Goal: Task Accomplishment & Management: Manage account settings

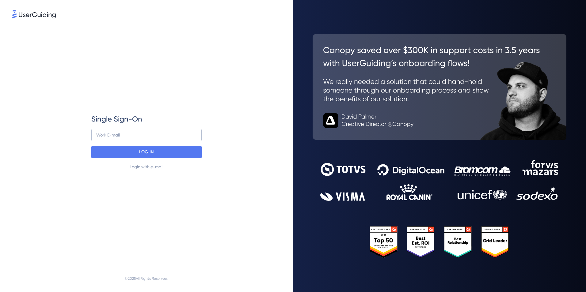
type input "[PERSON_NAME][EMAIL_ADDRESS][DOMAIN_NAME]"
click at [122, 152] on div "LOG IN" at bounding box center [146, 152] width 110 height 12
click at [163, 143] on div "Single Sign-On [PERSON_NAME][EMAIL_ADDRESS][DOMAIN_NAME] Work E-mail LOG IN Log…" at bounding box center [146, 142] width 110 height 56
click at [151, 167] on link "Login with e-mail" at bounding box center [147, 167] width 34 height 5
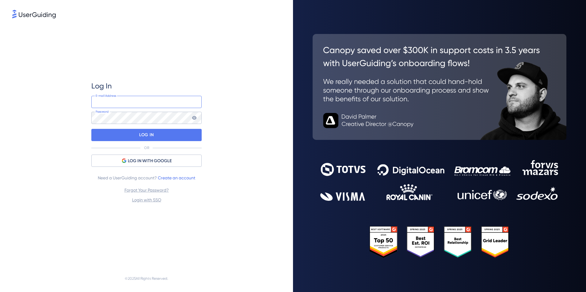
click at [139, 105] on input "email" at bounding box center [146, 102] width 110 height 12
click at [125, 100] on input "email" at bounding box center [146, 102] width 110 height 12
type input "[PERSON_NAME][EMAIL_ADDRESS][DOMAIN_NAME]"
click at [142, 128] on div "Log In [PERSON_NAME][EMAIL_ADDRESS][DOMAIN_NAME] E-mail Address Password LOG IN…" at bounding box center [146, 142] width 110 height 123
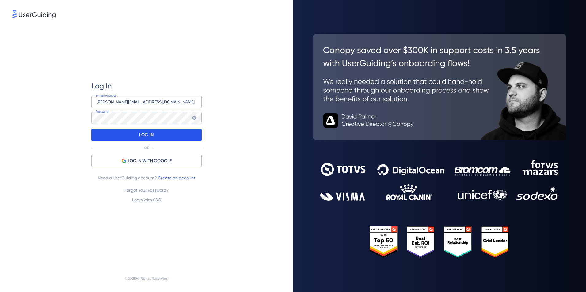
click at [143, 133] on p "LOG IN" at bounding box center [146, 135] width 14 height 10
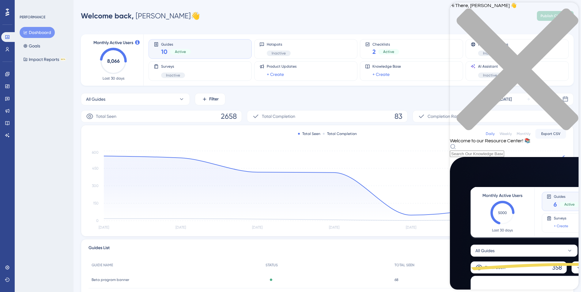
scroll to position [207, 0]
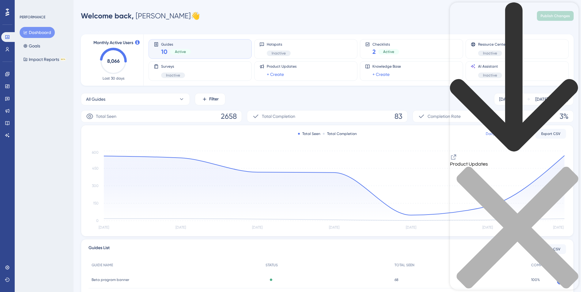
click at [576, 13] on div "Product Updates" at bounding box center [514, 149] width 129 height 294
click at [572, 167] on div "close resource center" at bounding box center [514, 232] width 129 height 130
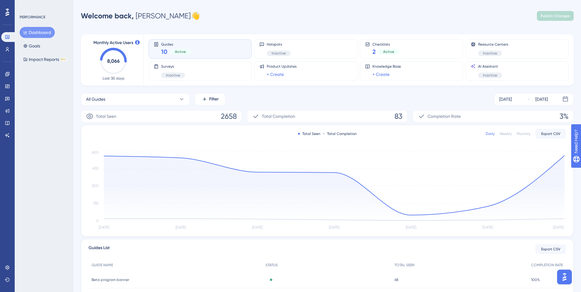
click at [568, 276] on img "Open AI Assistant Launcher" at bounding box center [564, 277] width 11 height 11
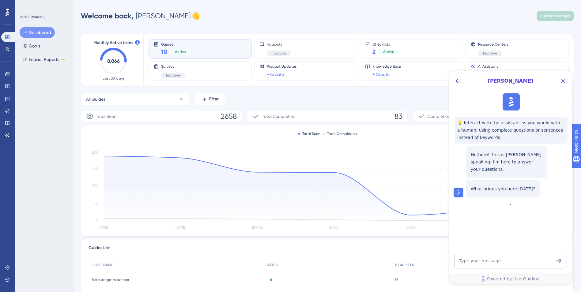
scroll to position [0, 0]
drag, startPoint x: 565, startPoint y: 80, endPoint x: 561, endPoint y: 82, distance: 4.4
click at [565, 80] on icon "Close Button" at bounding box center [564, 81] width 4 height 4
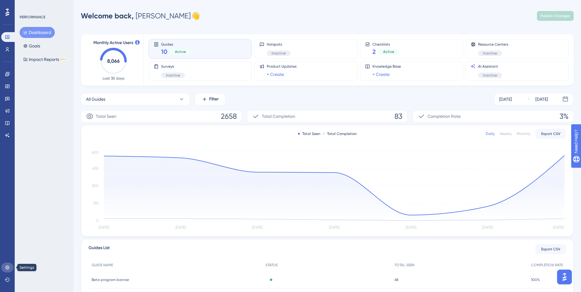
click at [7, 269] on icon at bounding box center [7, 268] width 4 height 4
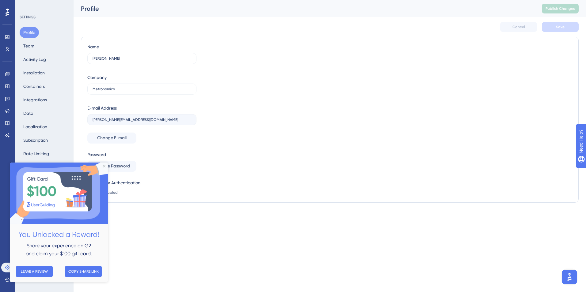
click at [102, 168] on img at bounding box center [59, 193] width 98 height 61
click at [170, 0] on html "Performance Users Engagement Widgets Feedback Product Updates Knowledge Base AI…" at bounding box center [293, 0] width 586 height 0
click at [105, 165] on img at bounding box center [59, 193] width 98 height 61
click at [104, 167] on icon "Close Preview" at bounding box center [104, 166] width 2 height 2
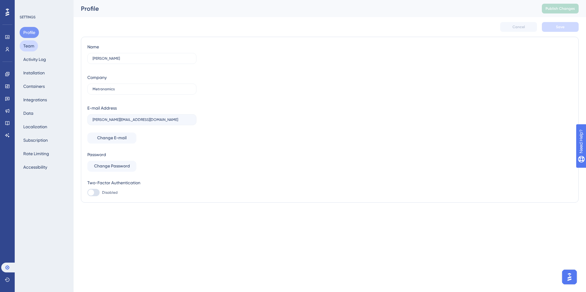
click at [32, 50] on button "Team" at bounding box center [29, 45] width 18 height 11
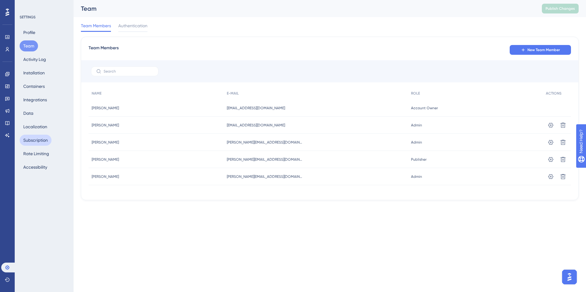
click at [39, 143] on button "Subscription" at bounding box center [36, 140] width 32 height 11
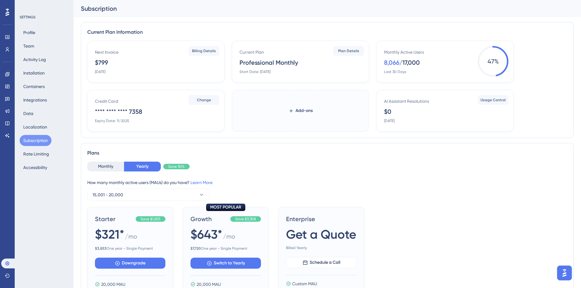
click at [124, 60] on div "Next Invoice $799 [DATE]" at bounding box center [157, 61] width 124 height 26
click at [193, 53] on span "Billing Details" at bounding box center [204, 50] width 24 height 5
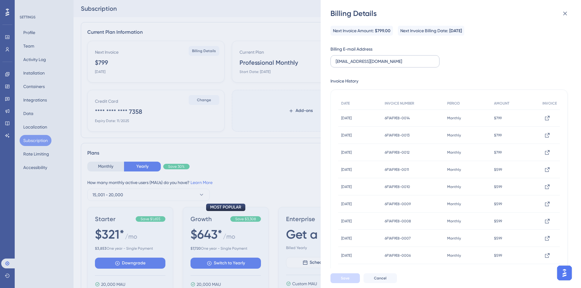
click at [393, 66] on label "[EMAIL_ADDRESS][DOMAIN_NAME]" at bounding box center [385, 61] width 109 height 12
click at [393, 65] on input "[EMAIL_ADDRESS][DOMAIN_NAME]" at bounding box center [384, 61] width 96 height 7
click at [523, 56] on div "Next Invoice Amount: $799.00 Next Invoice Billing Date: [DATE] Billing E-mail A…" at bounding box center [449, 150] width 237 height 248
click at [568, 15] on icon at bounding box center [565, 13] width 7 height 7
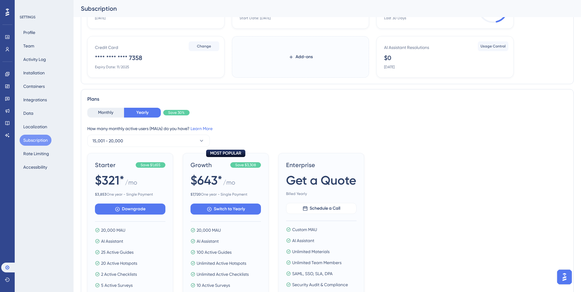
scroll to position [31, 0]
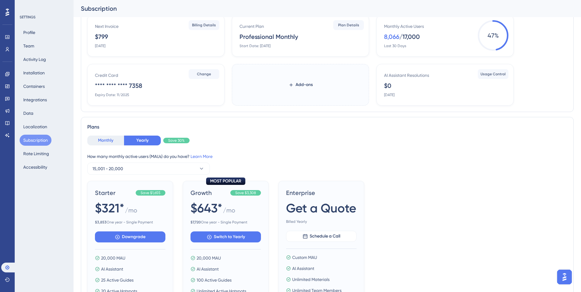
click at [111, 143] on button "Monthly" at bounding box center [105, 141] width 37 height 10
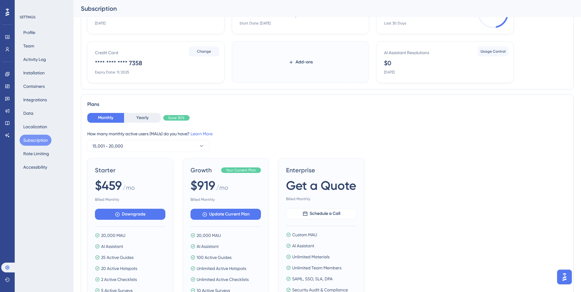
scroll to position [92, 0]
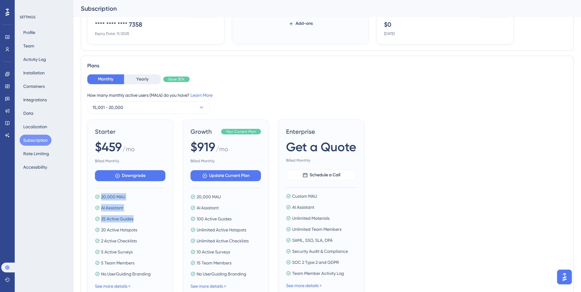
drag, startPoint x: 140, startPoint y: 218, endPoint x: 87, endPoint y: 192, distance: 58.9
click at [87, 192] on div "Plans Monthly Yearly Save 30% How many monthly active users ([PERSON_NAME]) do …" at bounding box center [327, 180] width 493 height 249
drag, startPoint x: 87, startPoint y: 192, endPoint x: 134, endPoint y: 225, distance: 57.3
click at [134, 223] on div "20,000 MAU AI Assistant 25 Active Guides 20 Active Hotspots 2 Active Checklists…" at bounding box center [130, 235] width 70 height 85
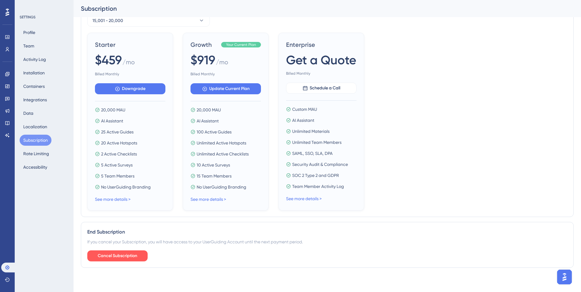
scroll to position [179, 0]
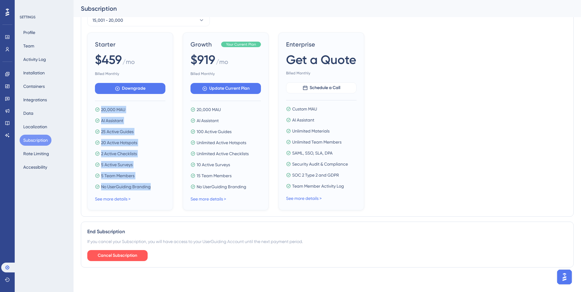
drag, startPoint x: 153, startPoint y: 186, endPoint x: 98, endPoint y: 113, distance: 91.5
click at [97, 111] on div "20,000 MAU AI Assistant 25 Active Guides 20 Active Hotspots 2 Active Checklists…" at bounding box center [130, 148] width 70 height 85
drag, startPoint x: 98, startPoint y: 113, endPoint x: 142, endPoint y: 159, distance: 63.3
click at [136, 150] on span "2 Active Checklists" at bounding box center [119, 153] width 36 height 7
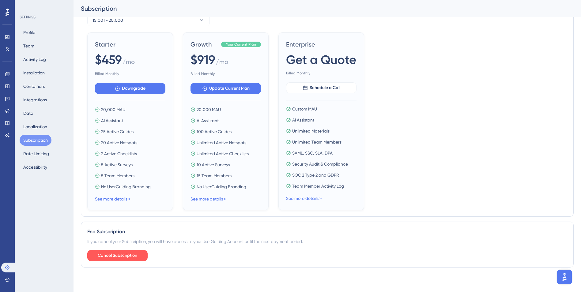
click at [155, 232] on div "End Subscription" at bounding box center [327, 231] width 480 height 7
click at [130, 256] on span "Cancel Subscription" at bounding box center [118, 255] width 40 height 7
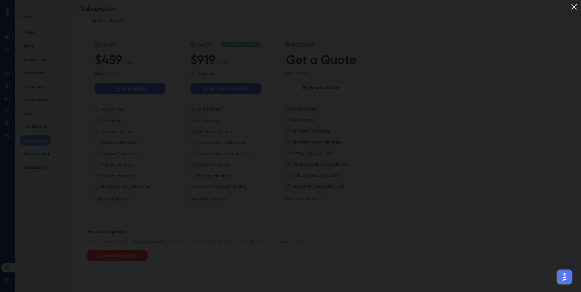
click at [577, 7] on img at bounding box center [574, 7] width 10 height 10
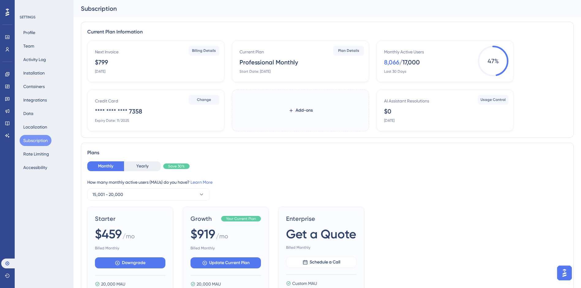
scroll to position [0, 0]
click at [464, 180] on div "How many monthly active users ([PERSON_NAME]) do you have? Learn More" at bounding box center [327, 182] width 480 height 7
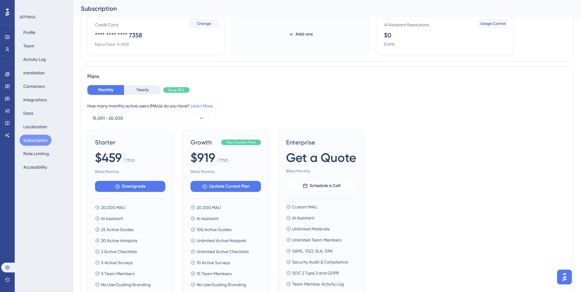
scroll to position [92, 0]
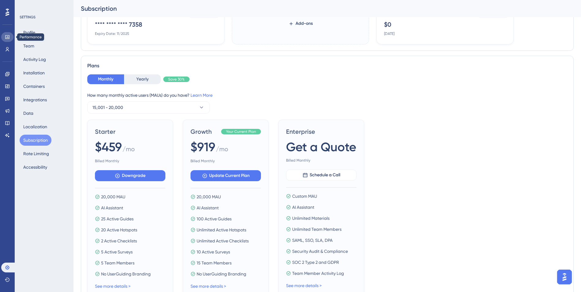
click at [7, 39] on icon at bounding box center [7, 37] width 4 height 4
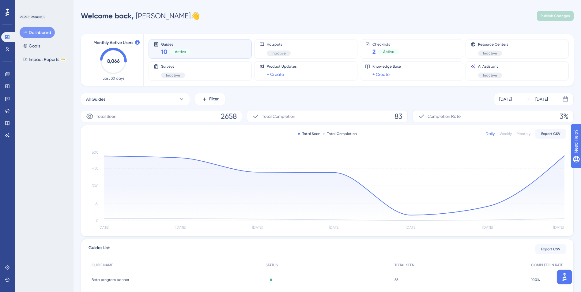
click at [112, 57] on icon "8,066" at bounding box center [113, 61] width 27 height 27
click at [129, 56] on div "Monthly Active Users 8,066 Last 30 days" at bounding box center [113, 60] width 45 height 42
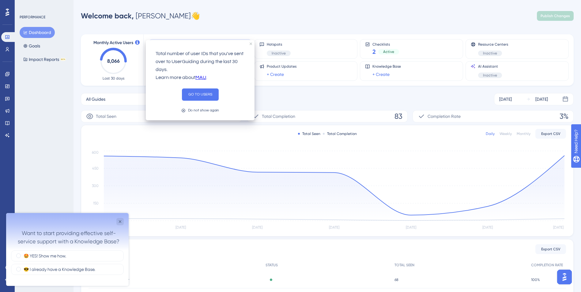
click at [224, 23] on div "Performance Users Engagement Widgets Feedback Product Updates Knowledge Base AI…" at bounding box center [328, 198] width 508 height 377
click at [133, 43] on span "Monthly Active Users" at bounding box center [113, 42] width 40 height 7
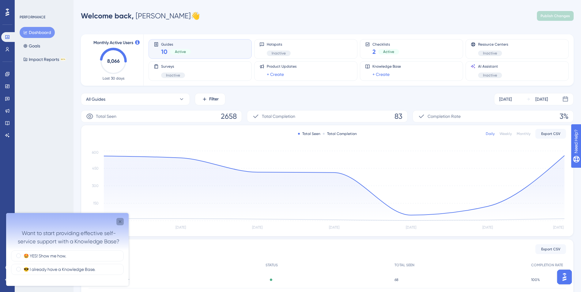
click at [121, 220] on icon "Close survey" at bounding box center [120, 221] width 5 height 5
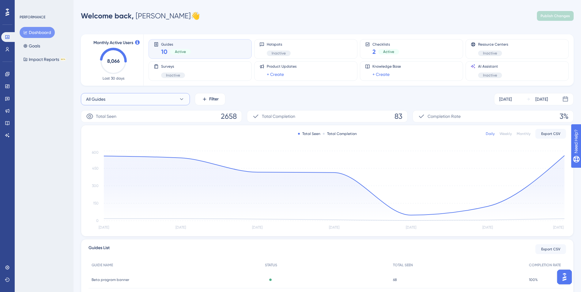
click at [143, 96] on button "All Guides" at bounding box center [135, 99] width 109 height 12
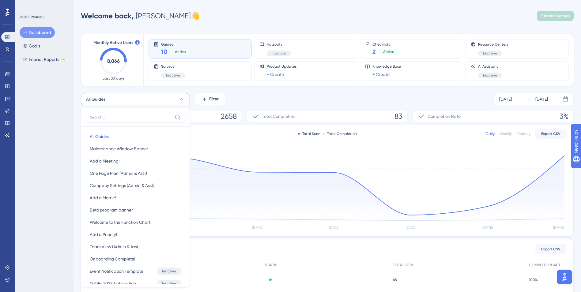
scroll to position [50, 0]
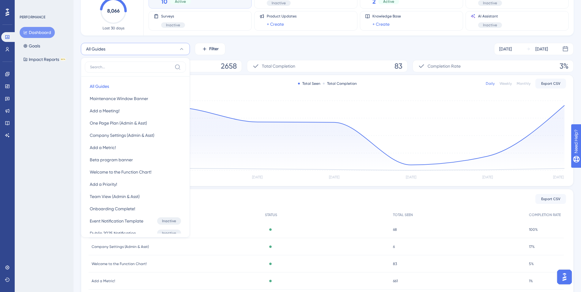
click at [265, 51] on div "All Guides All Guides All Guides Maintenance Window Banner Maintenance Window B…" at bounding box center [327, 49] width 493 height 12
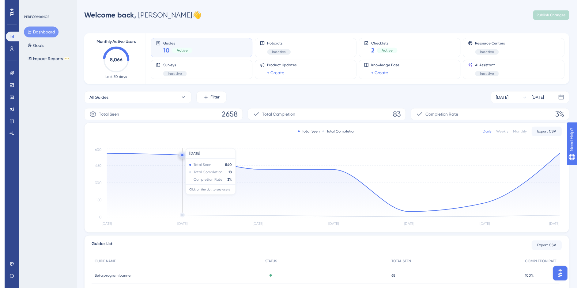
scroll to position [0, 0]
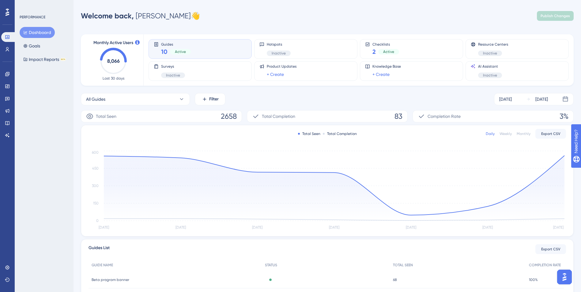
click at [58, 92] on div "PERFORMANCE Dashboard Goals Impact Reports BETA" at bounding box center [44, 146] width 59 height 292
click at [38, 58] on button "Impact Reports BETA" at bounding box center [45, 59] width 50 height 11
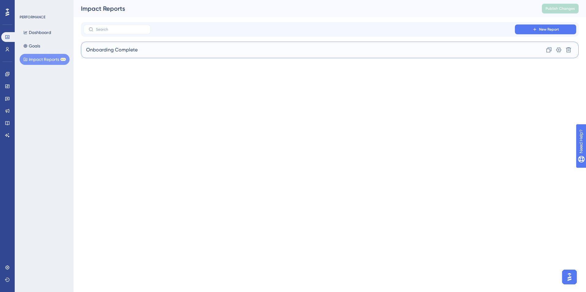
click at [230, 55] on div "Onboarding Complete Clone Settings Delete" at bounding box center [330, 50] width 498 height 17
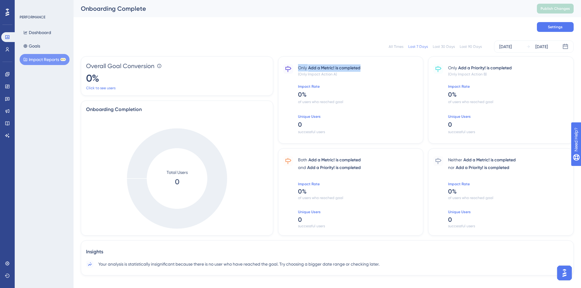
drag, startPoint x: 372, startPoint y: 66, endPoint x: 289, endPoint y: 64, distance: 83.7
click at [289, 64] on div "Only Add a Metric! is completed (Only Impact Action A) Impact Rate 0 % of users…" at bounding box center [351, 99] width 146 height 87
click at [446, 241] on div "Insights Your analysis is statistically insignificant because there is no user …" at bounding box center [327, 257] width 493 height 35
click at [6, 77] on link at bounding box center [7, 74] width 12 height 10
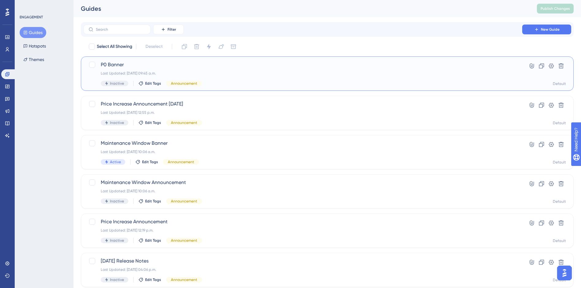
drag, startPoint x: 156, startPoint y: 74, endPoint x: 106, endPoint y: 70, distance: 50.1
click at [106, 70] on div "P0 Banner Last Updated: [DATE] 09:45 a.m. Inactive Edit Tags Announcement" at bounding box center [303, 73] width 404 height 25
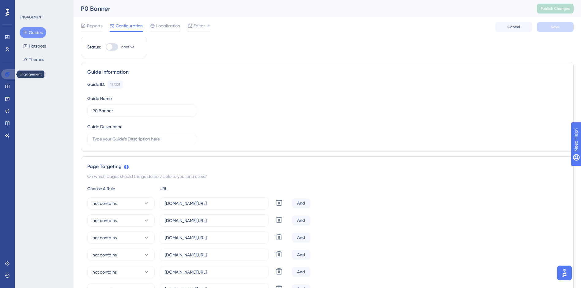
click at [10, 73] on link at bounding box center [8, 74] width 15 height 10
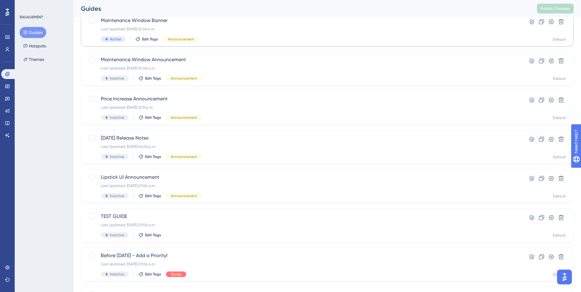
scroll to position [183, 0]
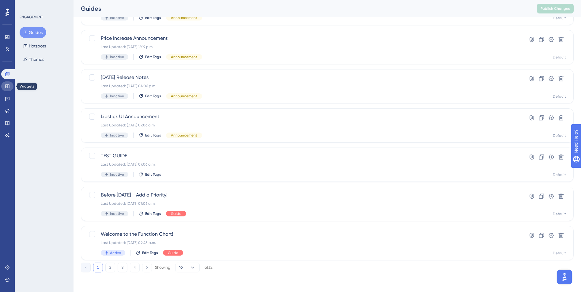
click at [9, 84] on link at bounding box center [7, 87] width 12 height 10
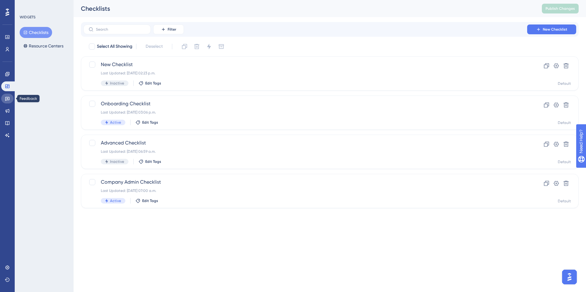
click at [9, 95] on link at bounding box center [7, 99] width 12 height 10
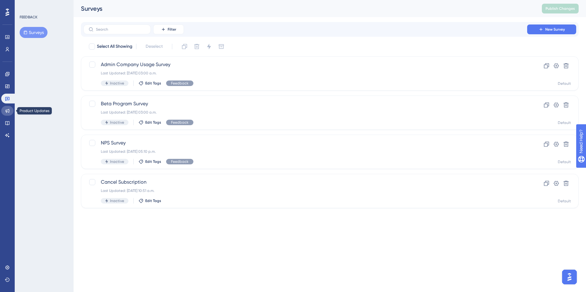
click at [13, 108] on link at bounding box center [7, 111] width 12 height 10
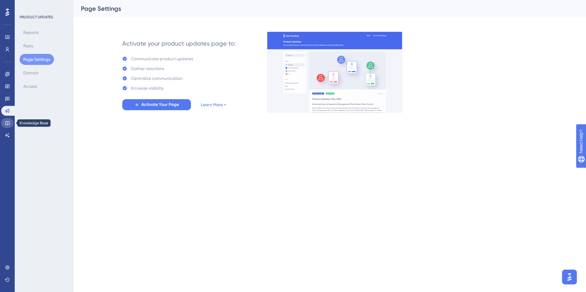
click at [6, 124] on icon at bounding box center [7, 123] width 5 height 5
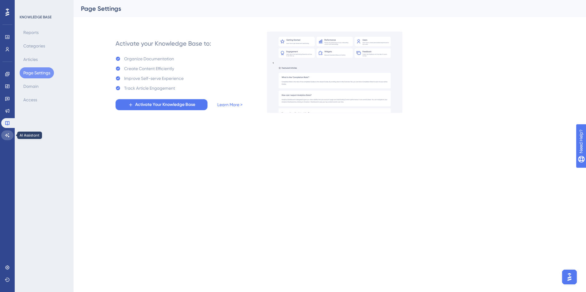
click at [6, 136] on icon at bounding box center [7, 135] width 4 height 4
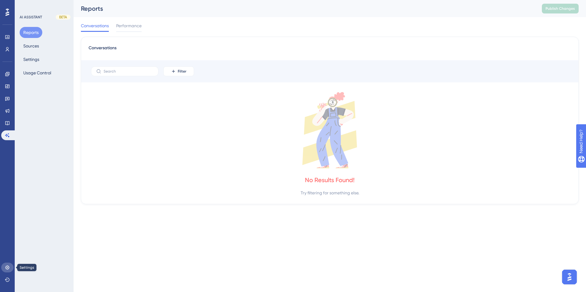
click at [10, 268] on link at bounding box center [7, 268] width 12 height 10
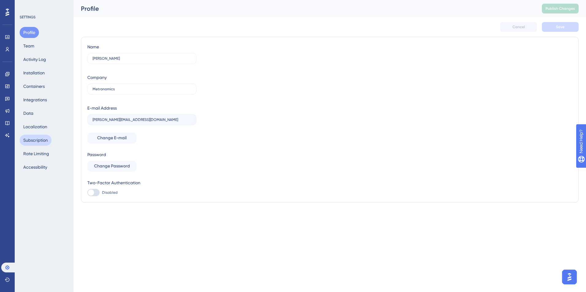
click at [37, 144] on button "Subscription" at bounding box center [36, 140] width 32 height 11
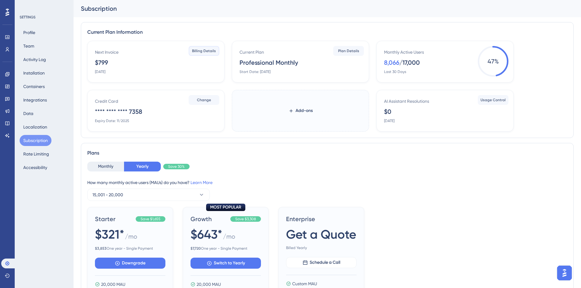
click at [206, 53] on span "Billing Details" at bounding box center [204, 50] width 24 height 5
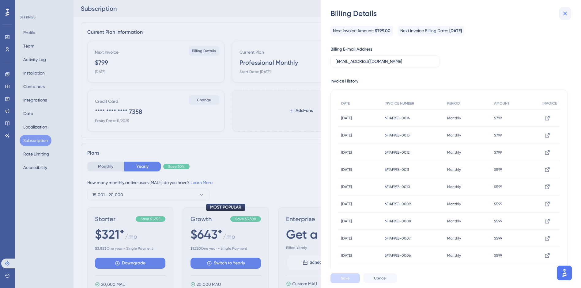
click at [568, 13] on icon at bounding box center [565, 13] width 7 height 7
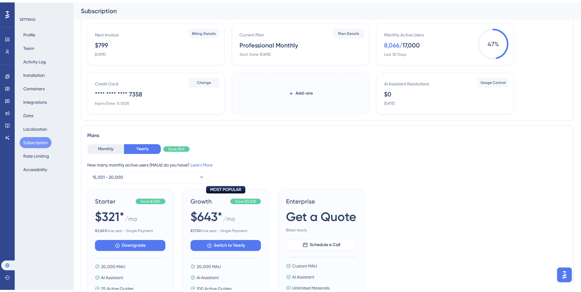
scroll to position [123, 0]
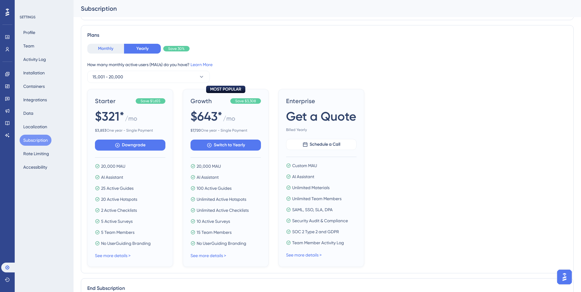
click at [102, 49] on button "Monthly" at bounding box center [105, 49] width 37 height 10
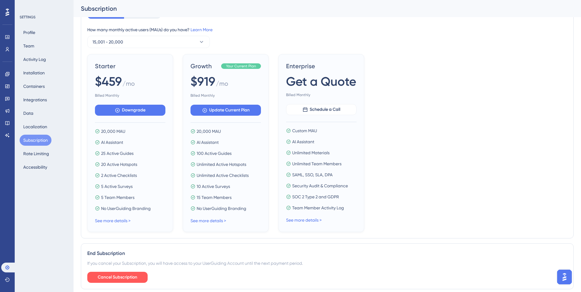
scroll to position [179, 0]
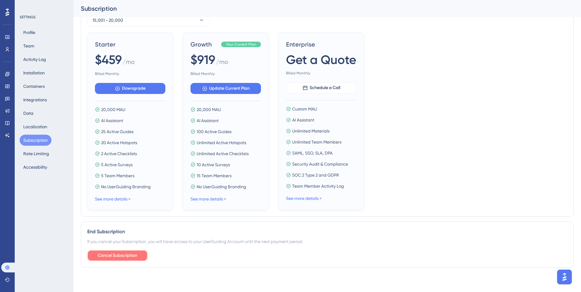
click at [121, 254] on span "Cancel Subscription" at bounding box center [118, 255] width 40 height 7
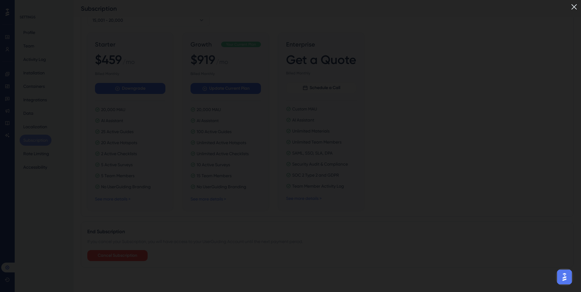
click at [579, 7] on img at bounding box center [574, 7] width 10 height 10
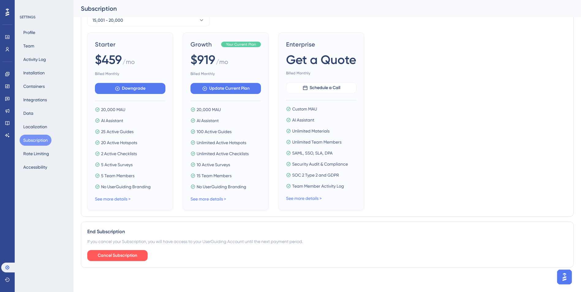
drag, startPoint x: 388, startPoint y: 203, endPoint x: 356, endPoint y: 205, distance: 31.9
click at [356, 205] on div "Starter $459 / mo Billed Monthly Downgrade 20,000 MAU AI Assistant 25 Active Gu…" at bounding box center [327, 121] width 480 height 178
click at [416, 208] on div "Starter $459 / mo Billed Monthly Downgrade 20,000 MAU AI Assistant 25 Active Gu…" at bounding box center [327, 121] width 480 height 178
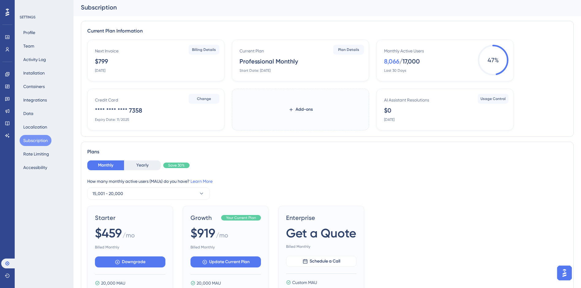
scroll to position [0, 0]
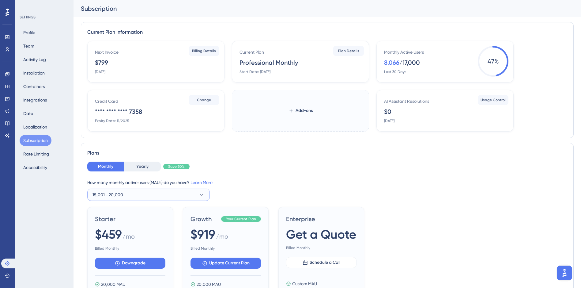
click at [207, 192] on button "15,001 - 20,000" at bounding box center [148, 194] width 123 height 12
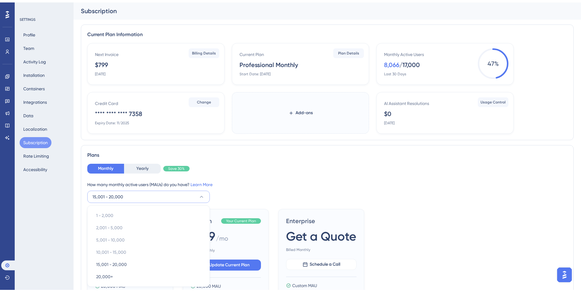
scroll to position [100, 0]
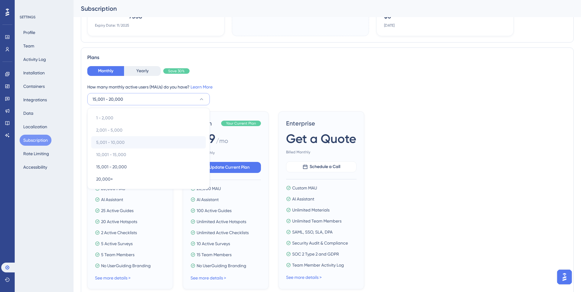
click at [124, 147] on div "5,001 - 10,000 5,001 - 10,000" at bounding box center [148, 142] width 105 height 12
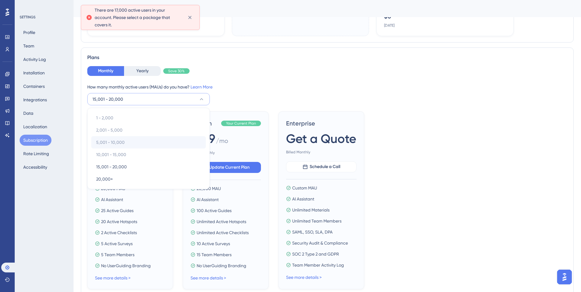
click at [115, 143] on span "5,001 - 10,000" at bounding box center [110, 142] width 28 height 7
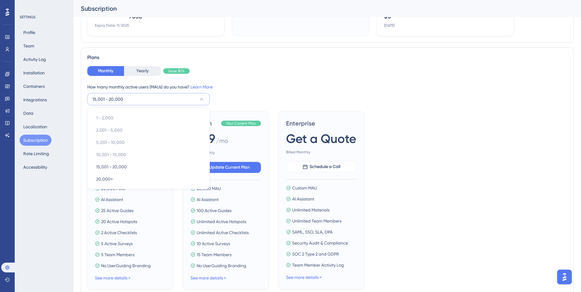
click at [186, 55] on div "Plans" at bounding box center [327, 57] width 480 height 7
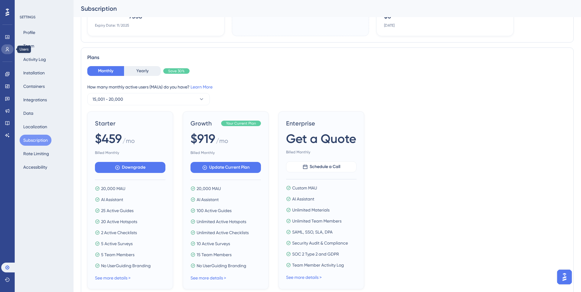
click at [8, 49] on icon at bounding box center [7, 49] width 5 height 5
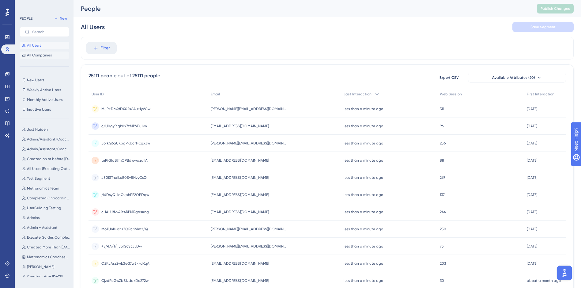
click at [41, 54] on span "All Companies" at bounding box center [39, 55] width 25 height 5
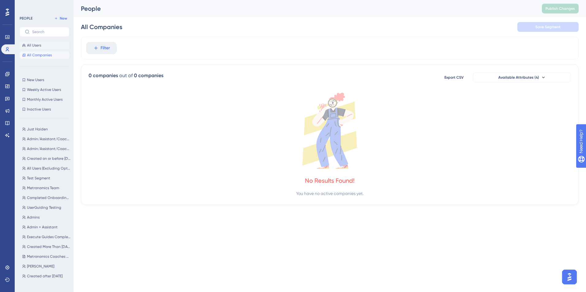
click at [32, 44] on span "All Users" at bounding box center [34, 45] width 14 height 5
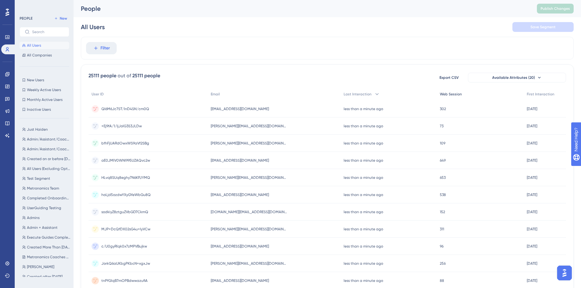
click at [447, 97] on div "Web Session" at bounding box center [480, 94] width 87 height 13
click at [446, 107] on span "1289" at bounding box center [442, 108] width 7 height 5
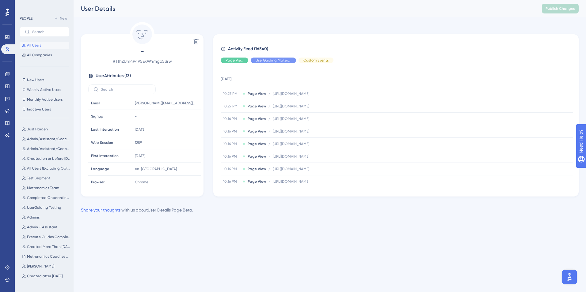
click at [240, 223] on div "Performance Users Engagement Widgets Feedback Product Updates Knowledge Base AI…" at bounding box center [330, 112] width 512 height 224
click at [34, 229] on span "Admin + Assistant" at bounding box center [42, 227] width 31 height 5
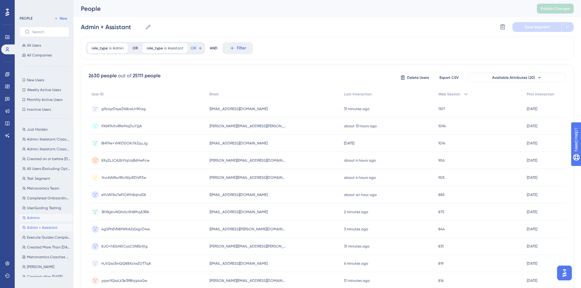
click at [33, 218] on span "Admins" at bounding box center [33, 217] width 13 height 5
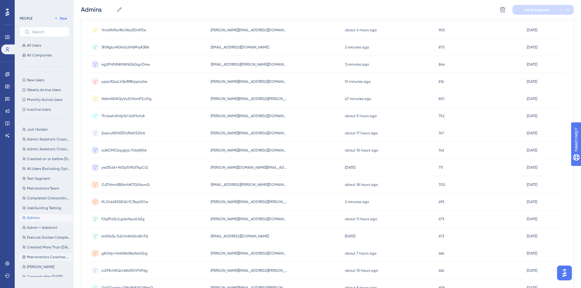
scroll to position [205, 0]
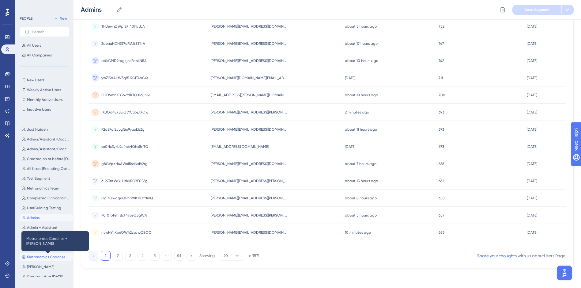
click at [53, 258] on span "Metronomics Coaches + [PERSON_NAME]" at bounding box center [49, 256] width 44 height 5
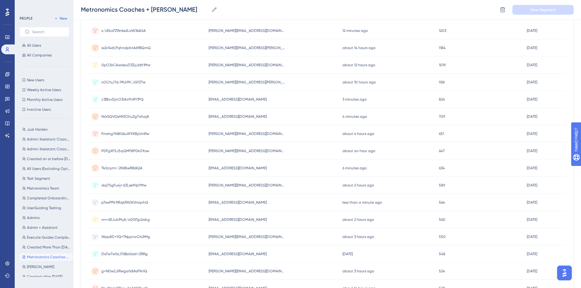
scroll to position [0, 0]
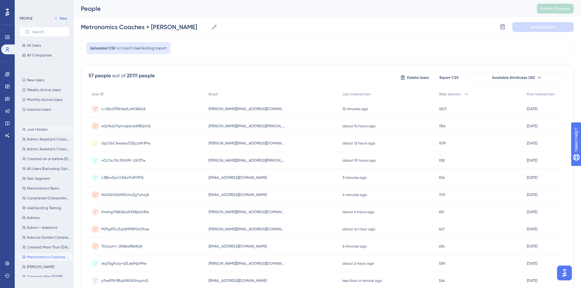
click at [40, 131] on span "Just Haiden" at bounding box center [37, 129] width 21 height 5
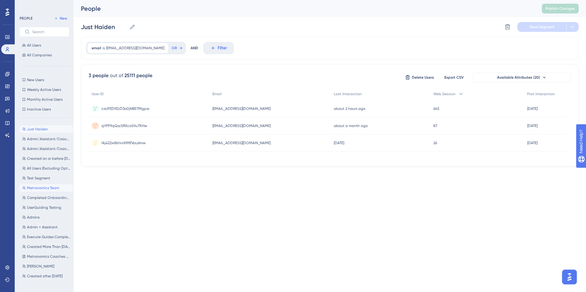
click at [38, 187] on span "Metronomics Team" at bounding box center [43, 188] width 32 height 5
type input "Metronomics Team"
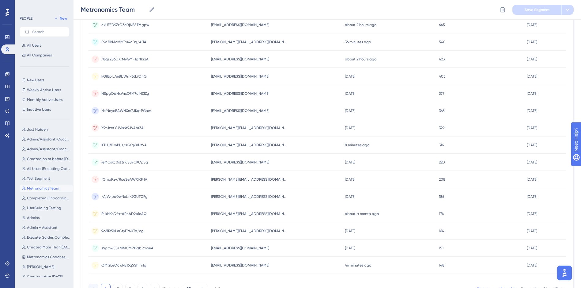
scroll to position [205, 0]
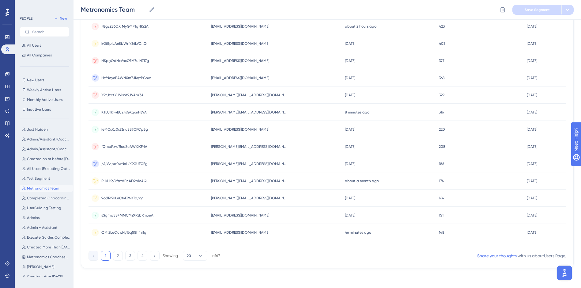
click at [127, 183] on span "RLkHKoDfsrtdPcAD2p1oAQ" at bounding box center [123, 180] width 45 height 5
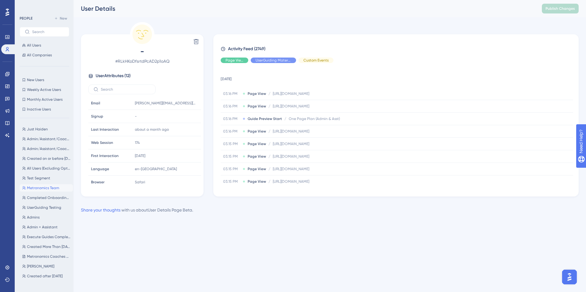
click at [246, 78] on td "[DATE]" at bounding box center [397, 78] width 352 height 20
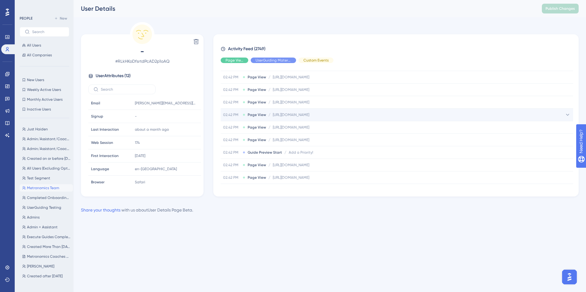
drag, startPoint x: 335, startPoint y: 117, endPoint x: 332, endPoint y: 116, distance: 3.9
click at [309, 116] on span "[URL][DOMAIN_NAME]" at bounding box center [291, 114] width 36 height 5
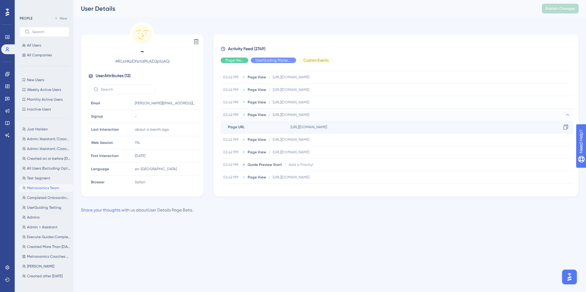
click at [342, 131] on div "[URL][DOMAIN_NAME] Copy [URL][DOMAIN_NAME]" at bounding box center [430, 127] width 285 height 12
click at [327, 127] on span "[URL][DOMAIN_NAME]" at bounding box center [309, 127] width 36 height 5
click at [564, 129] on icon at bounding box center [566, 127] width 5 height 5
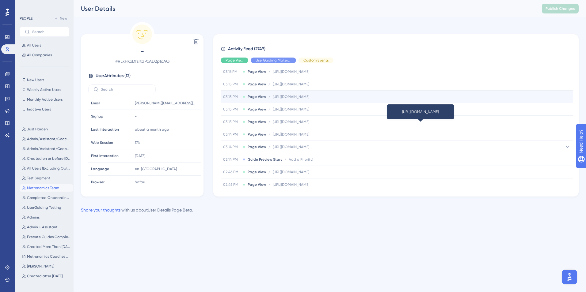
scroll to position [0, 0]
